Goal: Transaction & Acquisition: Purchase product/service

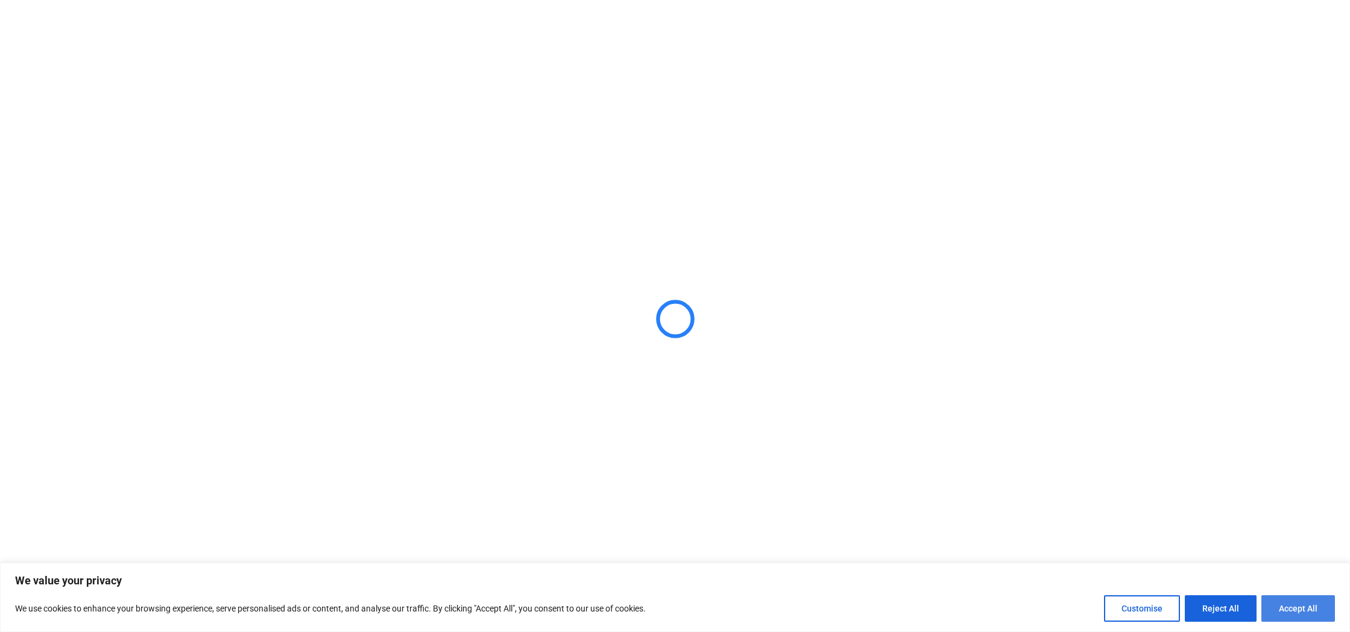
click at [1303, 608] on button "Accept All" at bounding box center [1299, 608] width 74 height 27
checkbox input "true"
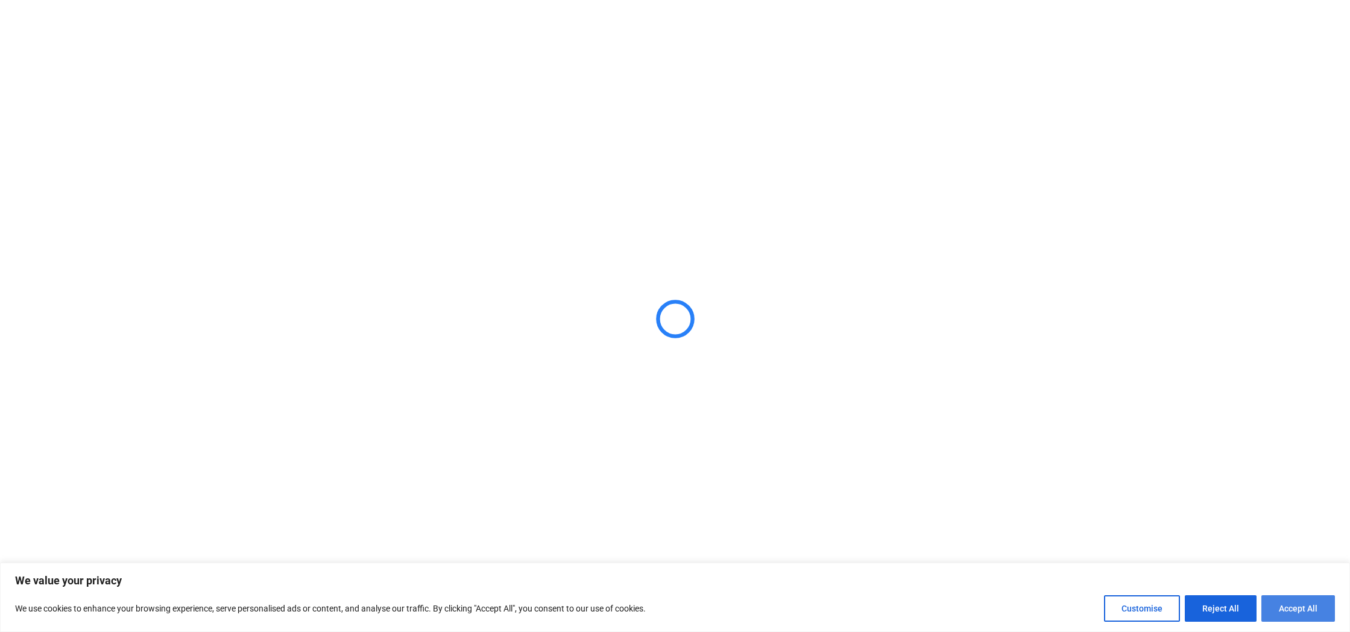
checkbox input "true"
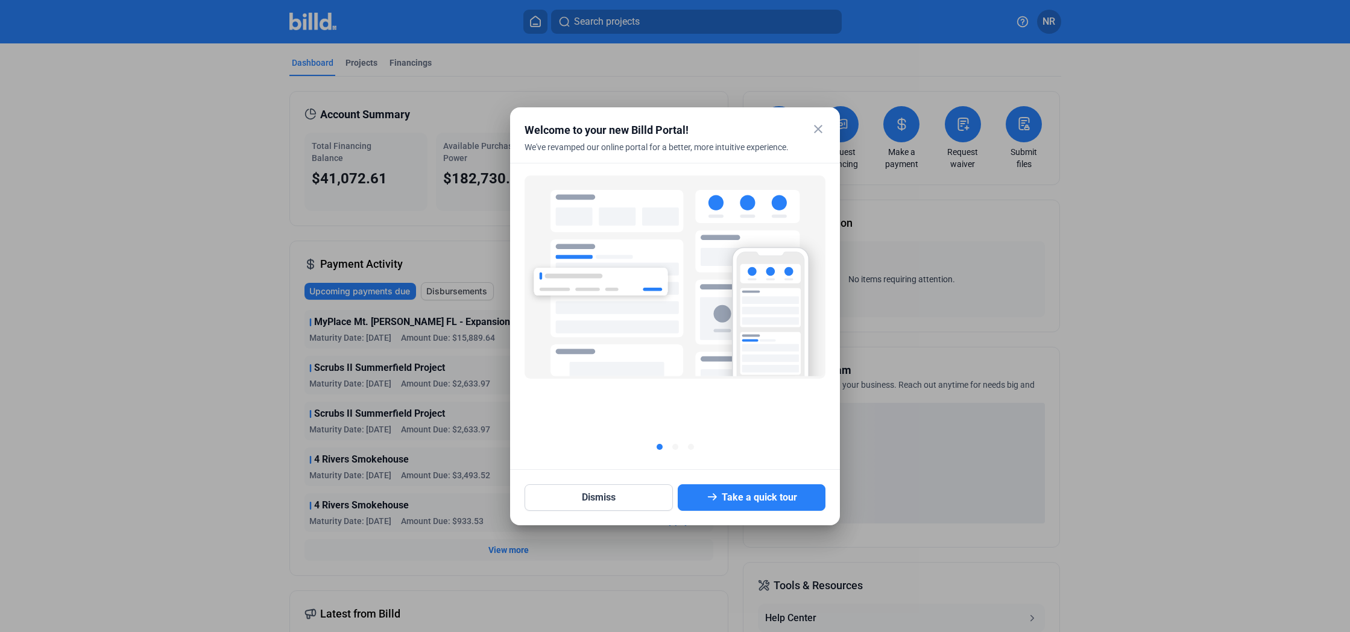
click at [815, 131] on mat-icon "close" at bounding box center [818, 129] width 14 height 14
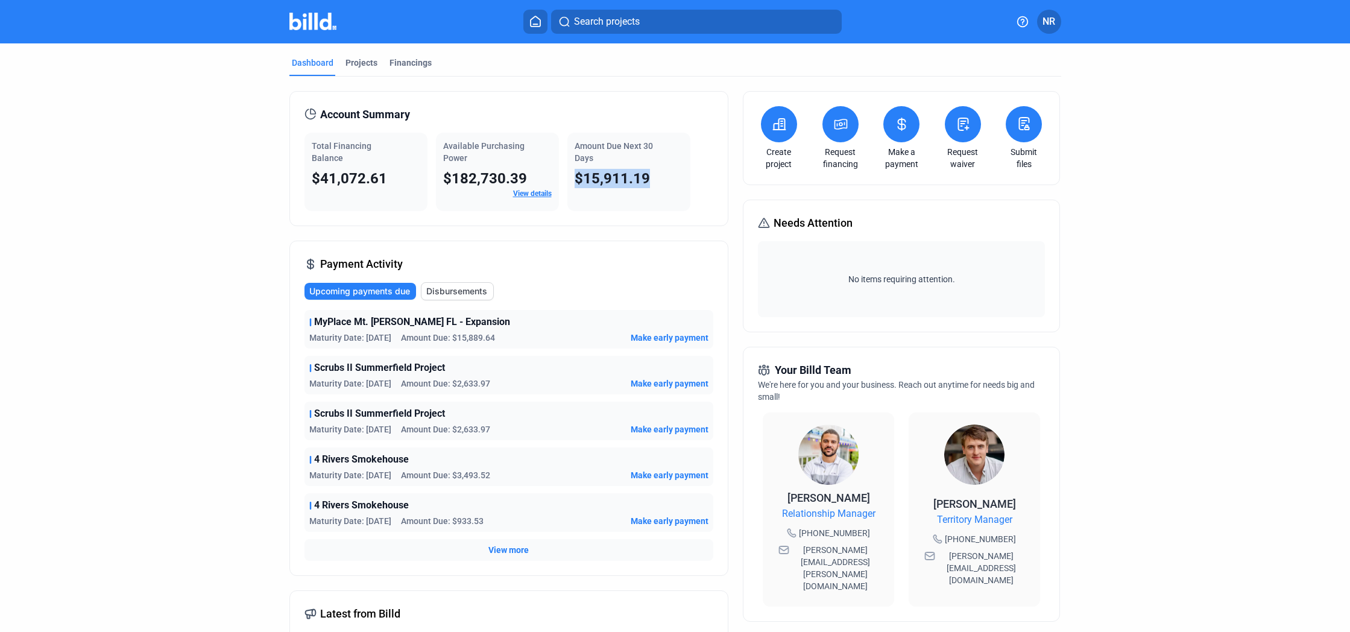
drag, startPoint x: 573, startPoint y: 179, endPoint x: 648, endPoint y: 180, distance: 75.4
click at [648, 180] on div "$15,911.19" at bounding box center [629, 178] width 109 height 19
click at [366, 63] on div "Projects" at bounding box center [362, 62] width 32 height 12
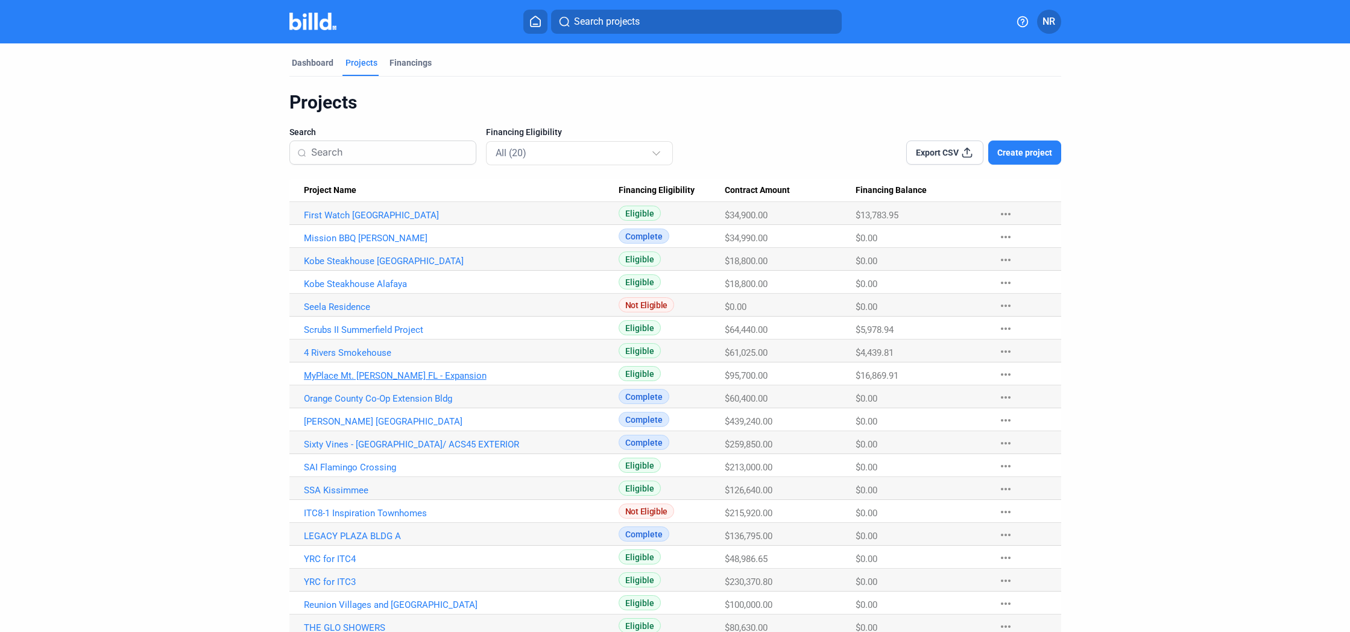
click at [417, 221] on link "MyPlace Mt. [PERSON_NAME] FL - Expansion" at bounding box center [461, 215] width 315 height 11
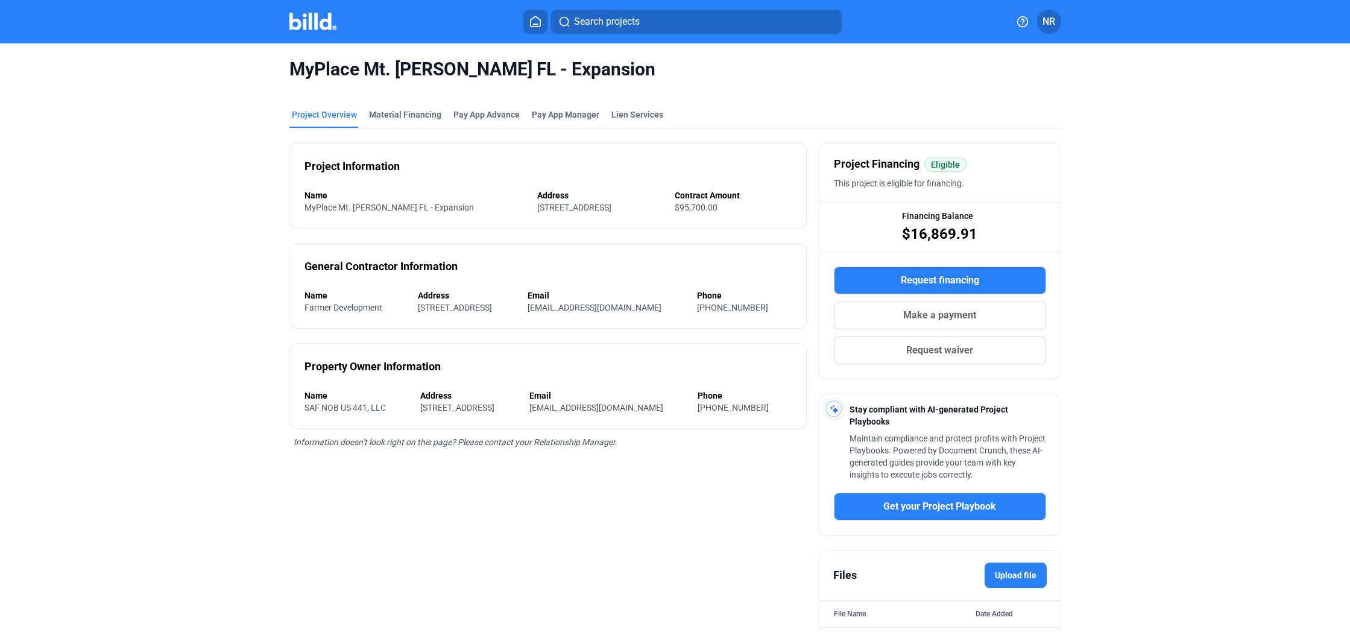
click at [914, 312] on span "Make a payment" at bounding box center [939, 315] width 73 height 14
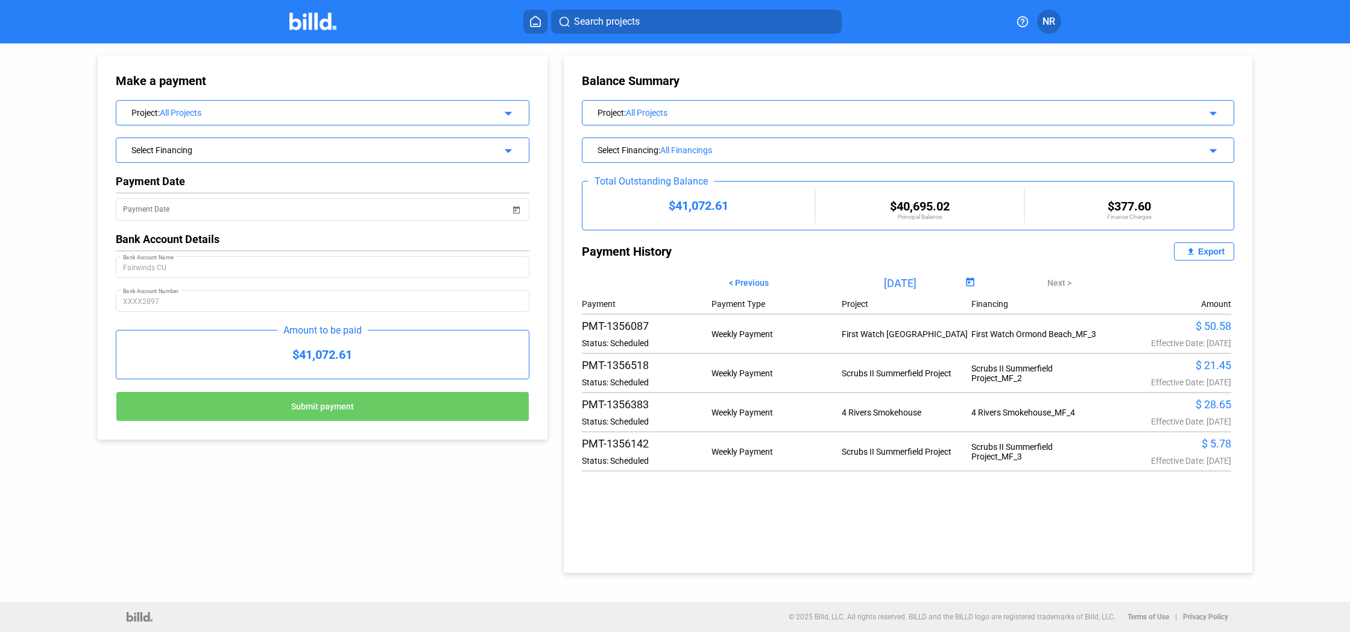
click at [476, 108] on div "Project : All Projects arrow_drop_down" at bounding box center [322, 111] width 413 height 21
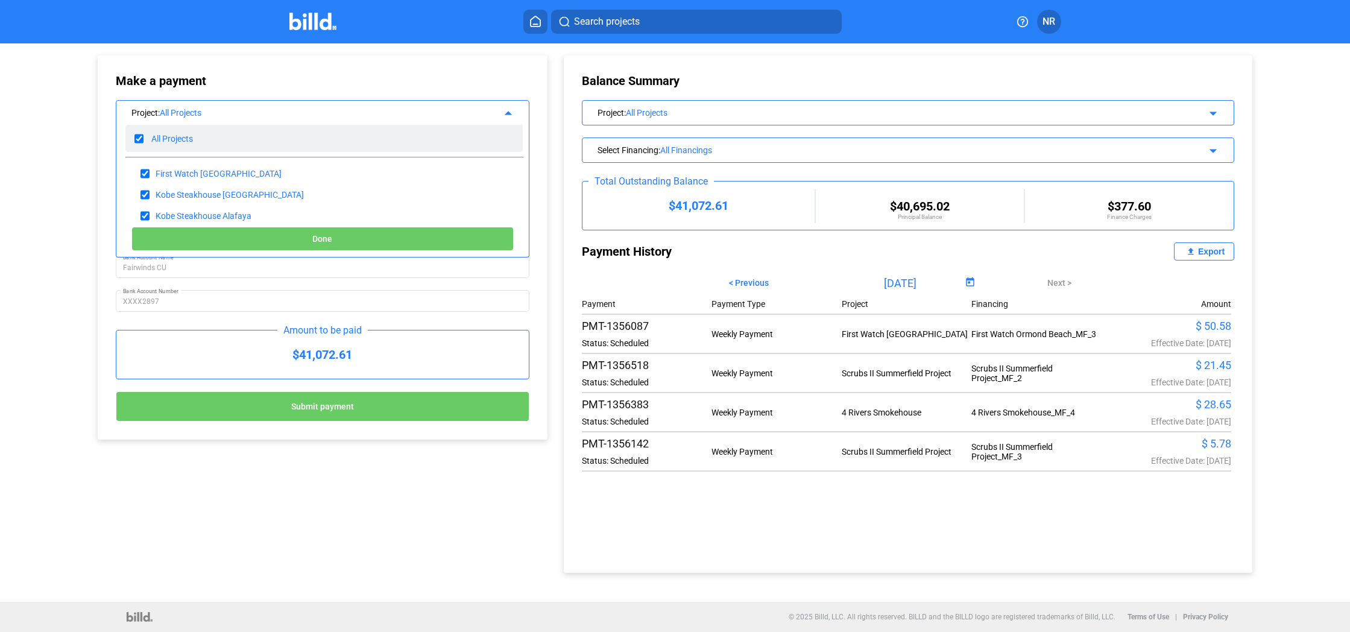
click at [142, 143] on input "checkbox" at bounding box center [138, 139] width 9 height 18
checkbox input "false"
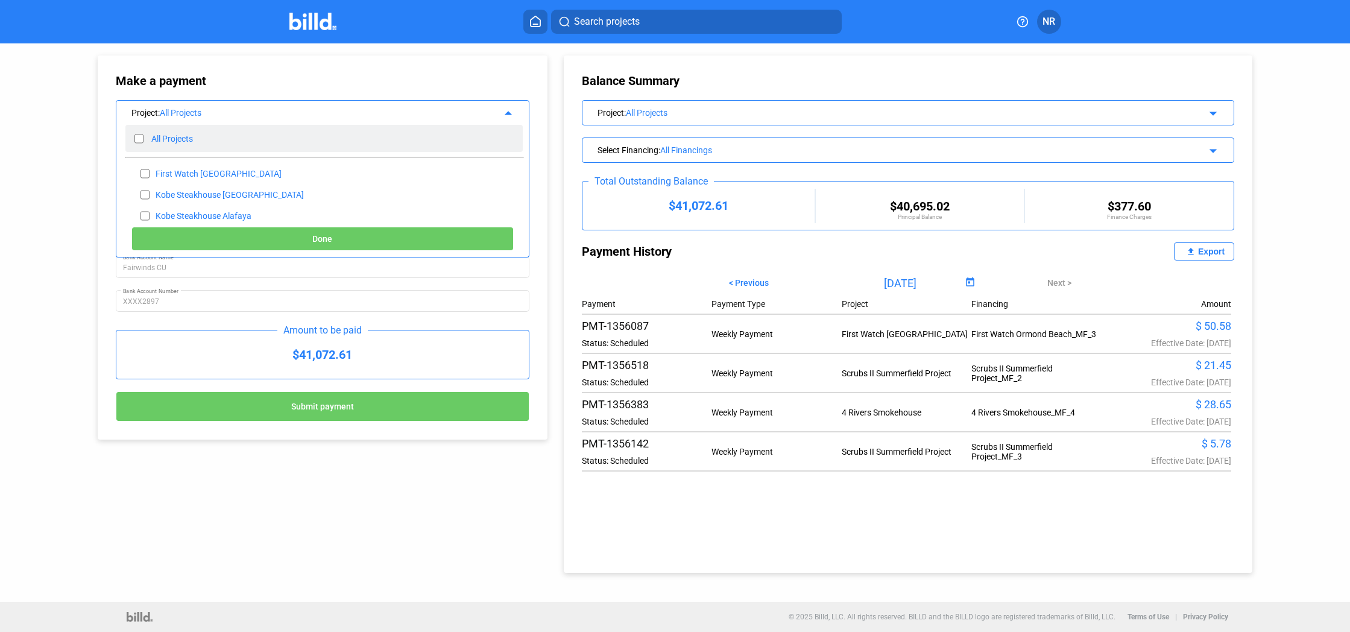
checkbox input "false"
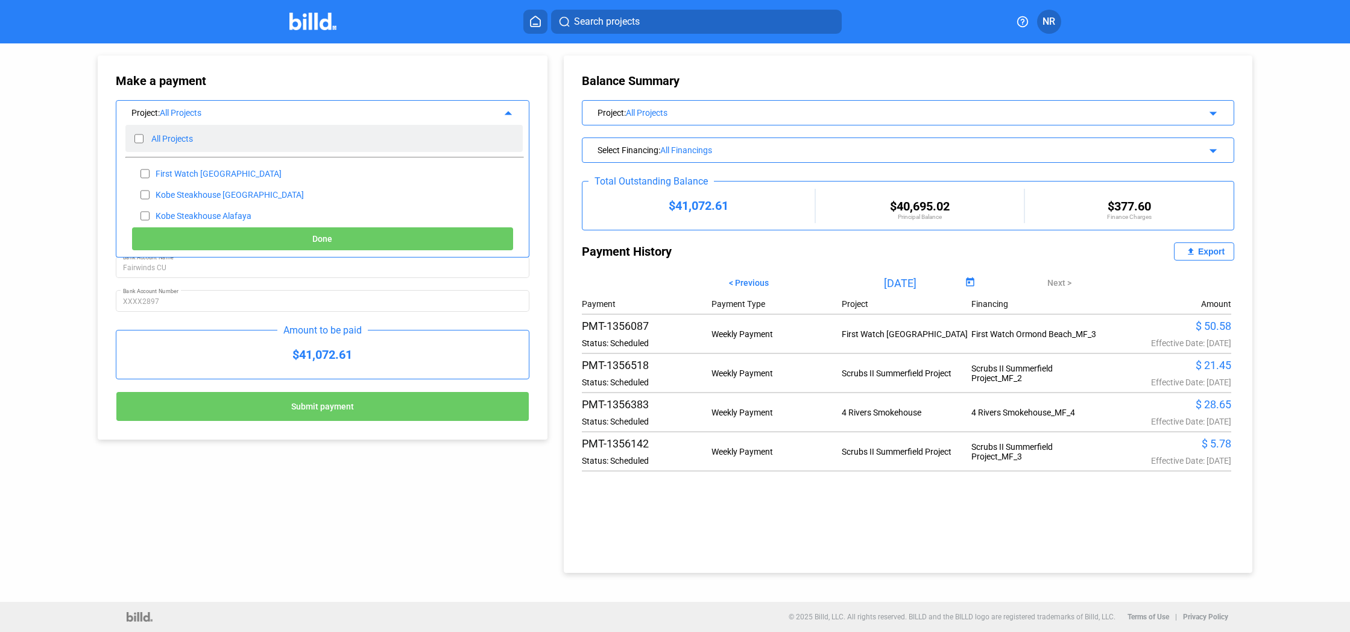
checkbox input "false"
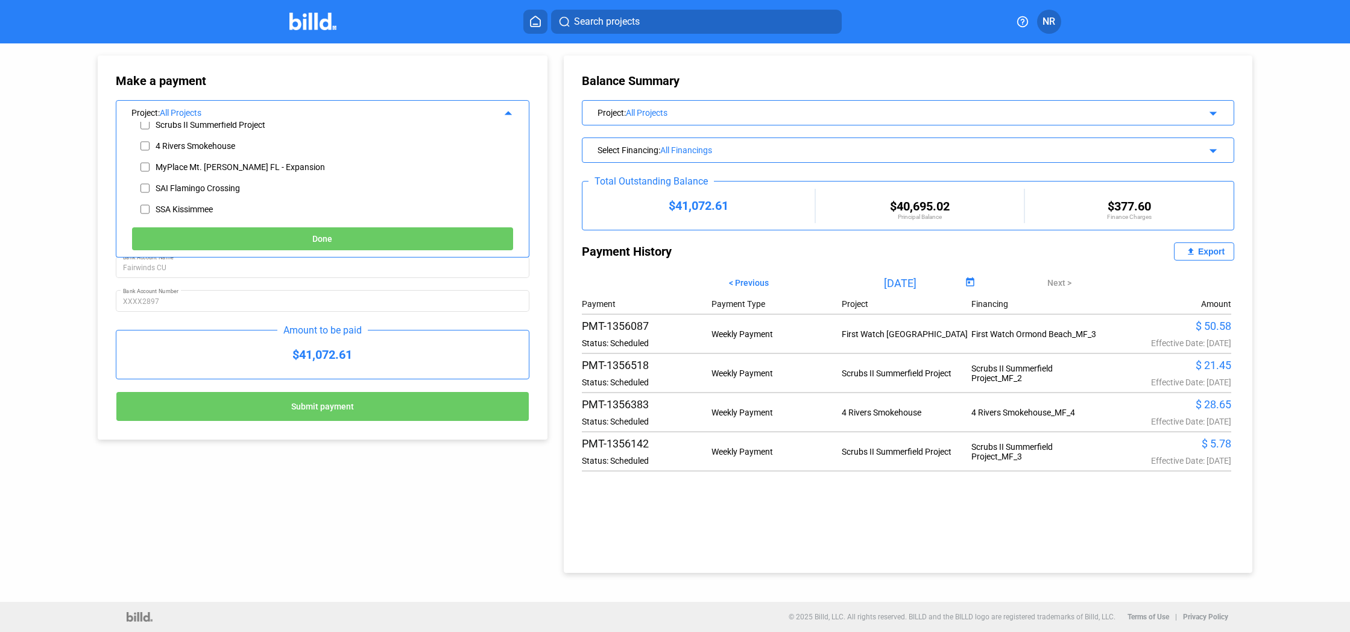
scroll to position [124, 0]
click at [149, 155] on input "checkbox" at bounding box center [145, 155] width 9 height 18
checkbox input "true"
click at [239, 239] on button "Done" at bounding box center [322, 239] width 382 height 24
type input "[DATE]"
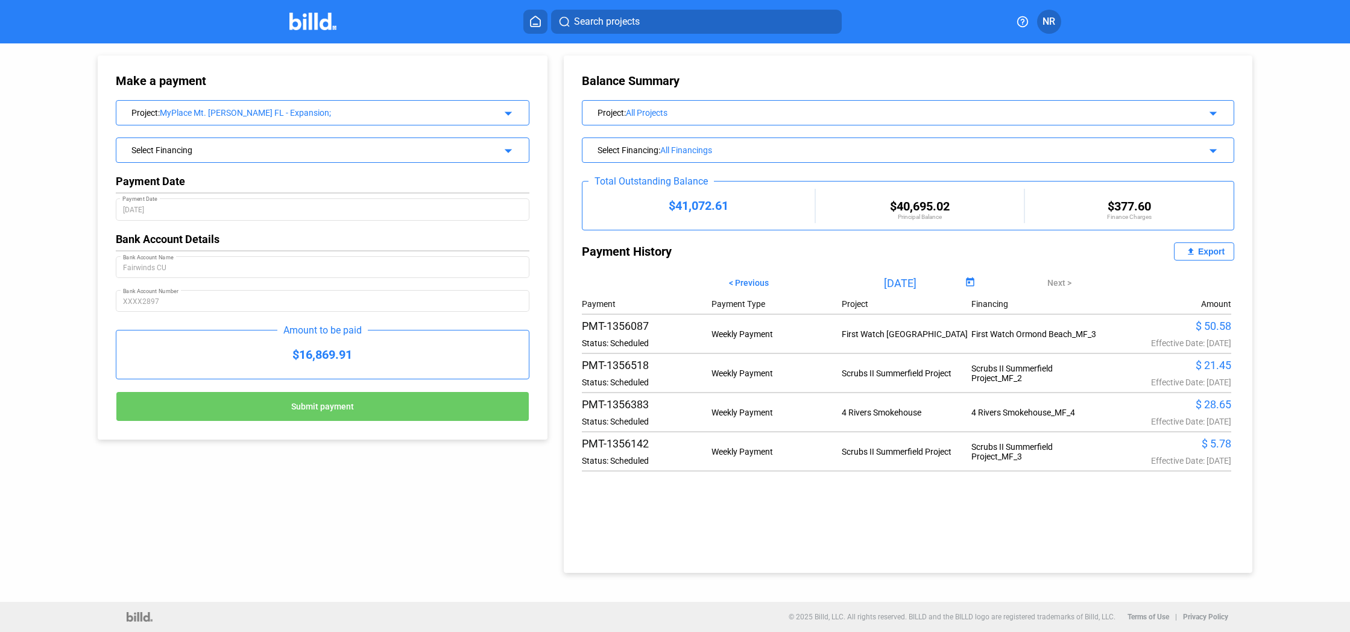
scroll to position [0, 0]
click at [288, 20] on div "Search projects NR" at bounding box center [675, 22] width 960 height 24
click at [365, 115] on div "MyPlace Mt. [PERSON_NAME] FL - Expansion;" at bounding box center [318, 113] width 316 height 10
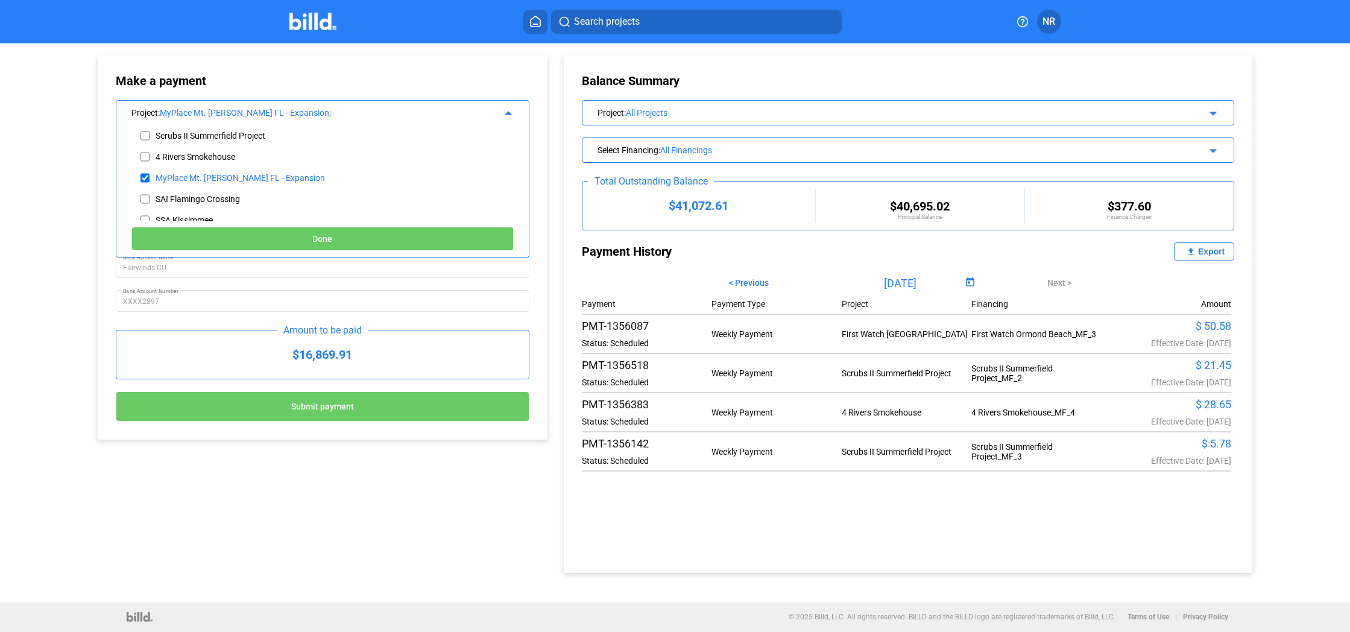
scroll to position [109, 0]
click at [143, 169] on input "checkbox" at bounding box center [145, 170] width 9 height 18
checkbox input "false"
click at [147, 154] on input "checkbox" at bounding box center [145, 149] width 9 height 18
checkbox input "true"
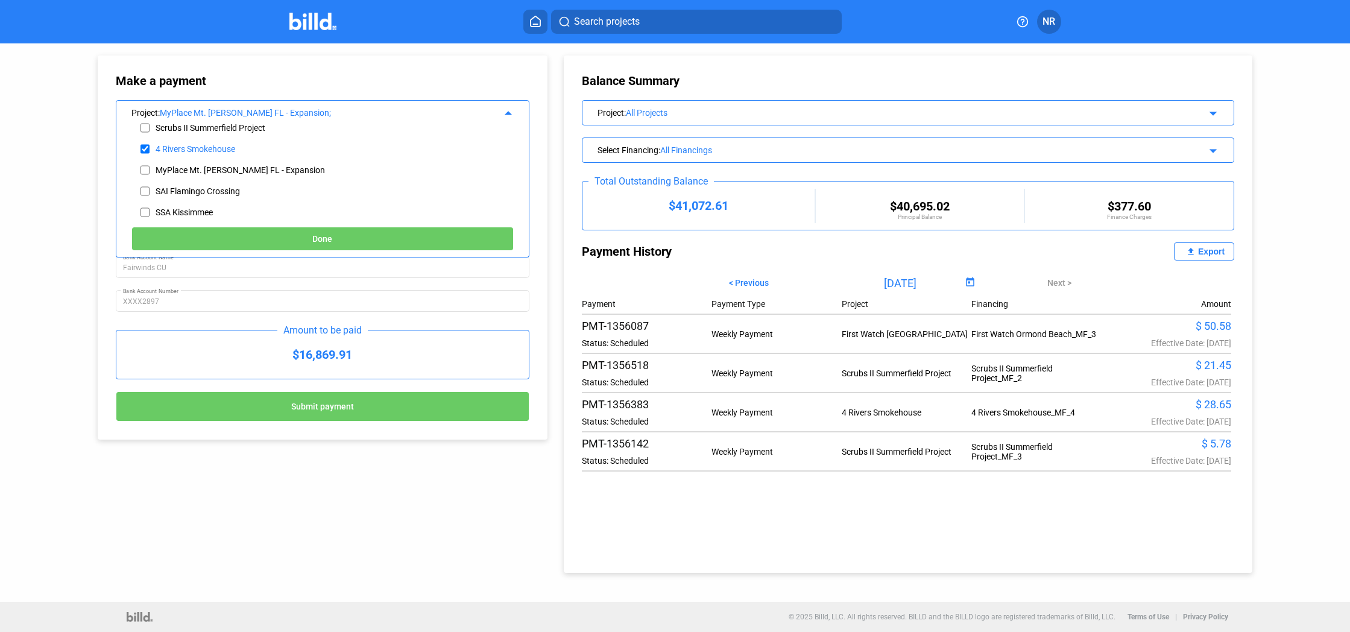
click at [277, 242] on button "Done" at bounding box center [322, 239] width 382 height 24
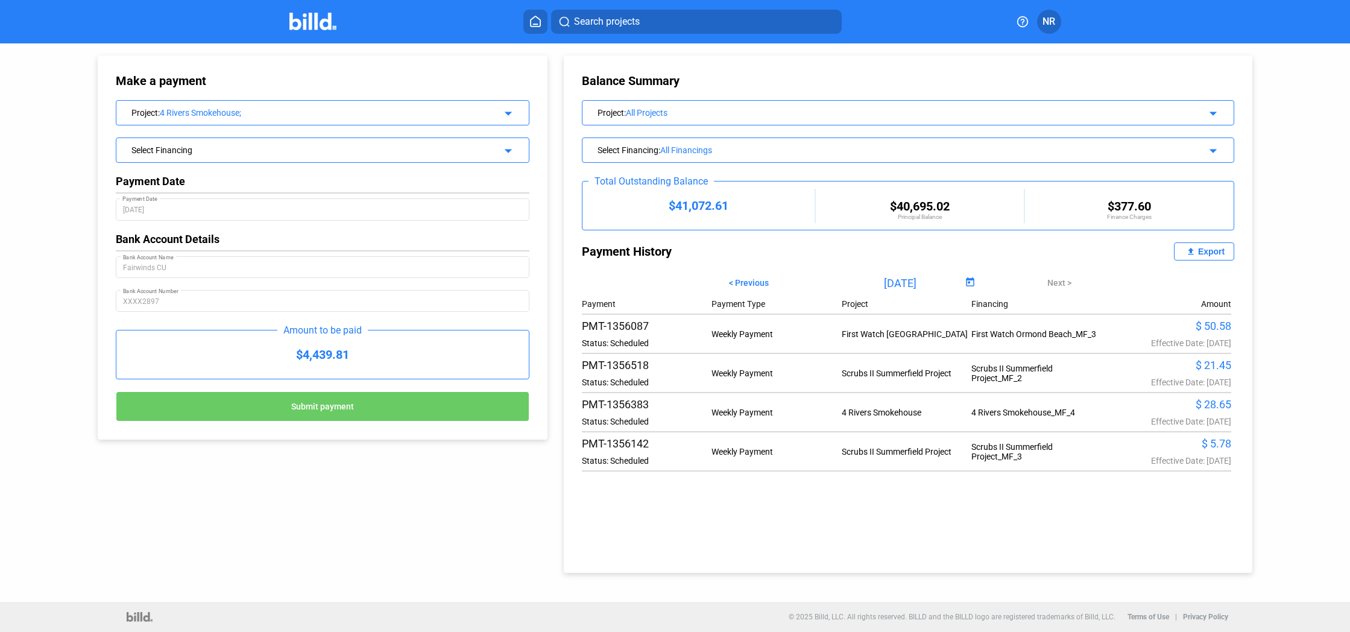
drag, startPoint x: 341, startPoint y: 355, endPoint x: 294, endPoint y: 353, distance: 47.1
click at [294, 353] on div "$4,439.81" at bounding box center [322, 355] width 413 height 48
click at [543, 339] on div "Make a payment Project : 4 Rivers Smokehouse; arrow_drop_down Select Financing …" at bounding box center [323, 247] width 450 height 384
click at [318, 22] on img at bounding box center [313, 21] width 48 height 17
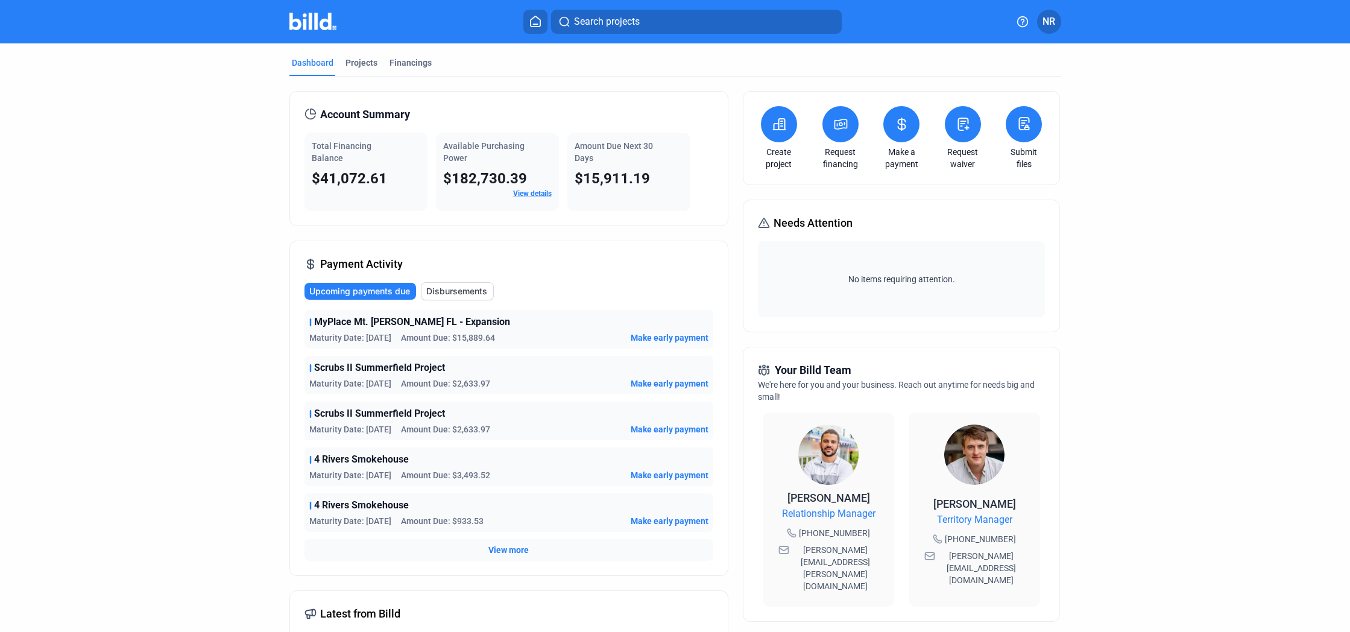
click at [604, 305] on div "Upcoming payments due Disbursements MyPlace Mt. [PERSON_NAME] FL - Expansion Ma…" at bounding box center [509, 421] width 409 height 279
drag, startPoint x: 309, startPoint y: 324, endPoint x: 472, endPoint y: 331, distance: 163.6
click at [472, 331] on div "MyPlace Mt. [PERSON_NAME] FL - Expansion Maturity Date: [DATE] Amount Due: $15,…" at bounding box center [509, 329] width 409 height 39
click at [382, 326] on span "MyPlace Mt. [PERSON_NAME] FL - Expansion" at bounding box center [412, 322] width 196 height 14
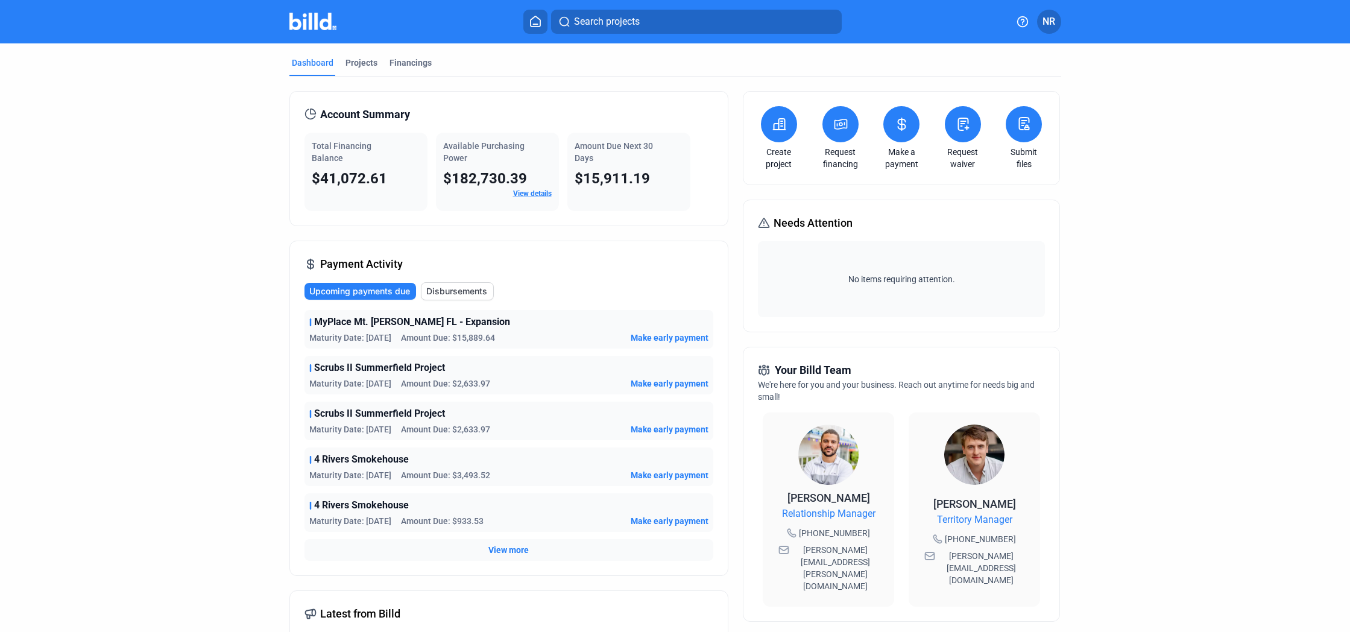
click at [590, 189] on div "Amount Due Next 30 Days $15,911.19" at bounding box center [629, 172] width 123 height 78
drag, startPoint x: 578, startPoint y: 184, endPoint x: 647, endPoint y: 185, distance: 69.4
click at [647, 185] on div "$15,911.19" at bounding box center [629, 178] width 109 height 19
click at [617, 230] on div "Account Summary Total Financing Balance $41,072.61 Available Purchasing Power $…" at bounding box center [508, 477] width 439 height 772
click at [534, 265] on div "Payment Activity Upcoming payments due Disbursements MyPlace Mt. [PERSON_NAME] …" at bounding box center [508, 408] width 439 height 335
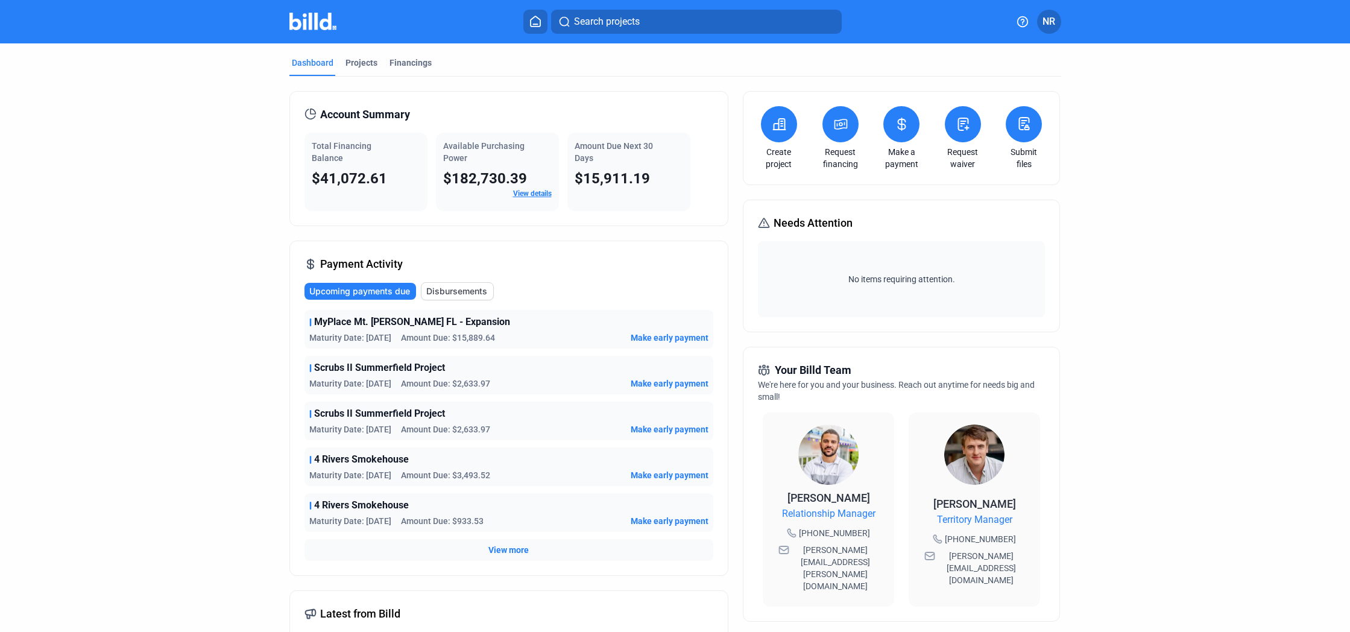
click at [533, 295] on div "Upcoming payments due Disbursements" at bounding box center [509, 291] width 409 height 18
click at [435, 226] on div "Account Summary Total Financing Balance $41,072.61 Available Purchasing Power $…" at bounding box center [508, 477] width 439 height 772
click at [347, 245] on div "Payment Activity Upcoming payments due Disbursements MyPlace Mt. [PERSON_NAME] …" at bounding box center [508, 408] width 439 height 335
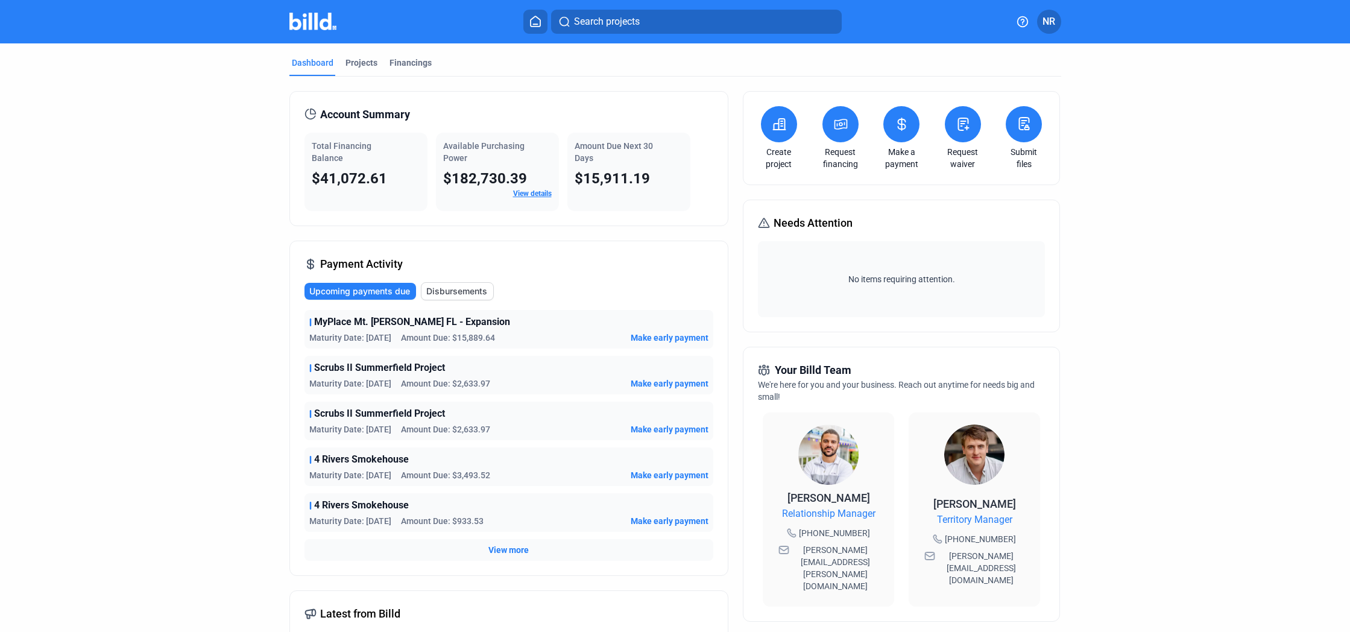
click at [321, 234] on div "Account Summary Total Financing Balance $41,072.61 Available Purchasing Power $…" at bounding box center [508, 477] width 439 height 772
click at [321, 230] on div "Account Summary Total Financing Balance $41,072.61 Available Purchasing Power $…" at bounding box center [508, 477] width 439 height 772
click at [341, 248] on div "Payment Activity Upcoming payments due Disbursements MyPlace Mt. [PERSON_NAME] …" at bounding box center [508, 408] width 439 height 335
click at [540, 242] on div "Payment Activity Upcoming payments due Disbursements MyPlace Mt. [PERSON_NAME] …" at bounding box center [508, 408] width 439 height 335
